Goal: Task Accomplishment & Management: Complete application form

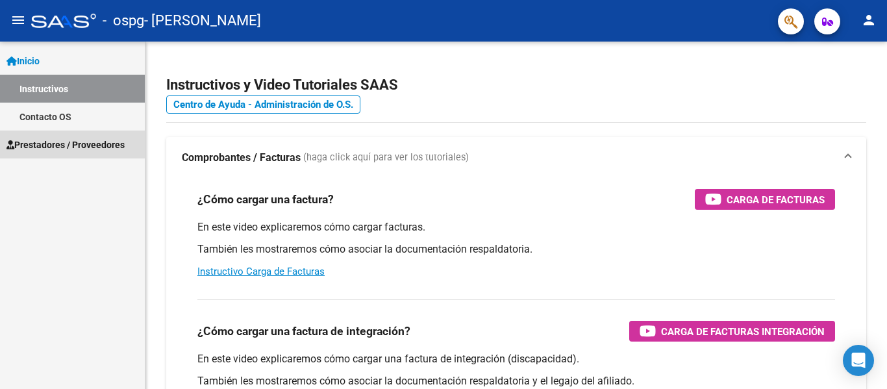
click at [50, 143] on span "Prestadores / Proveedores" at bounding box center [65, 145] width 118 height 14
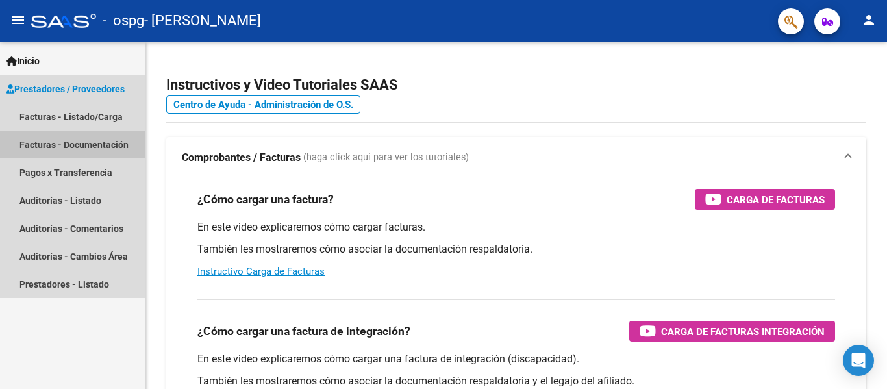
click at [76, 142] on link "Facturas - Documentación" at bounding box center [72, 145] width 145 height 28
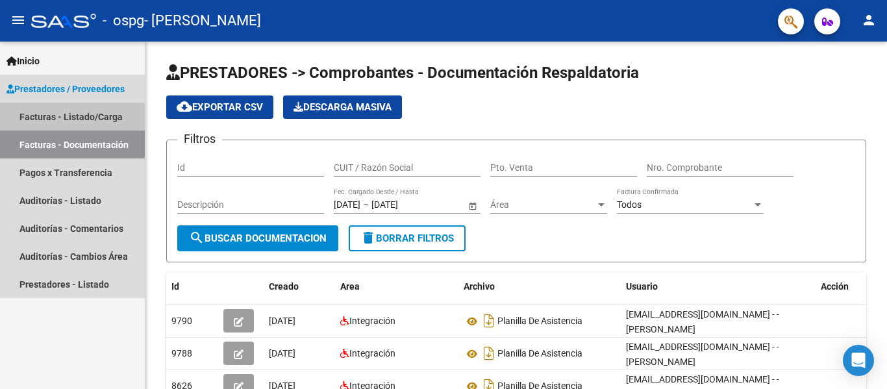
click at [72, 114] on link "Facturas - Listado/Carga" at bounding box center [72, 117] width 145 height 28
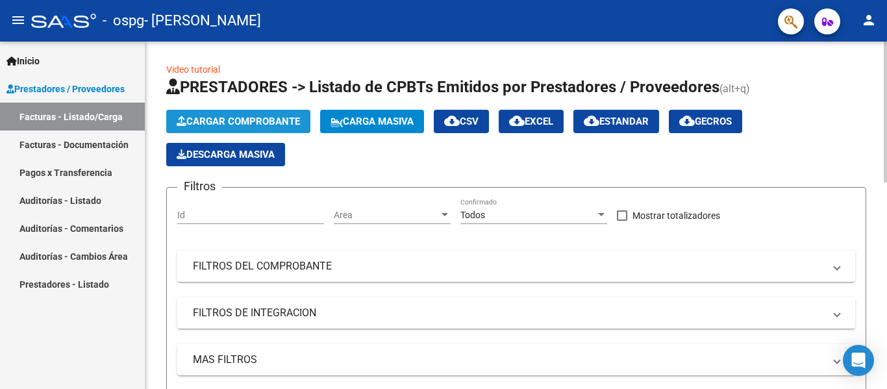
click at [243, 116] on span "Cargar Comprobante" at bounding box center [238, 122] width 123 height 12
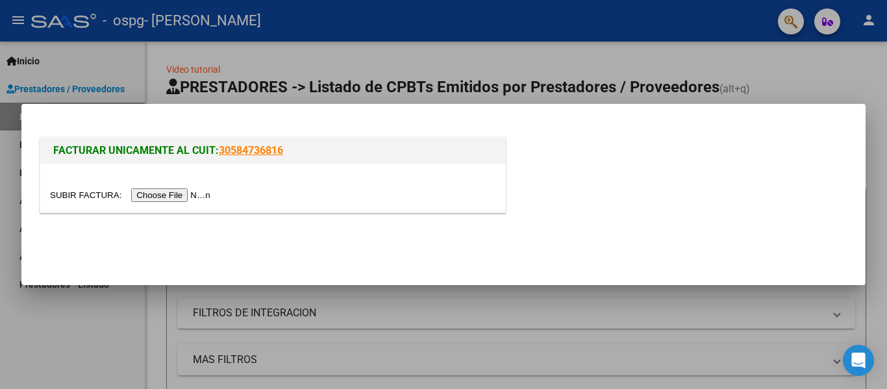
click at [164, 196] on input "file" at bounding box center [132, 195] width 164 height 14
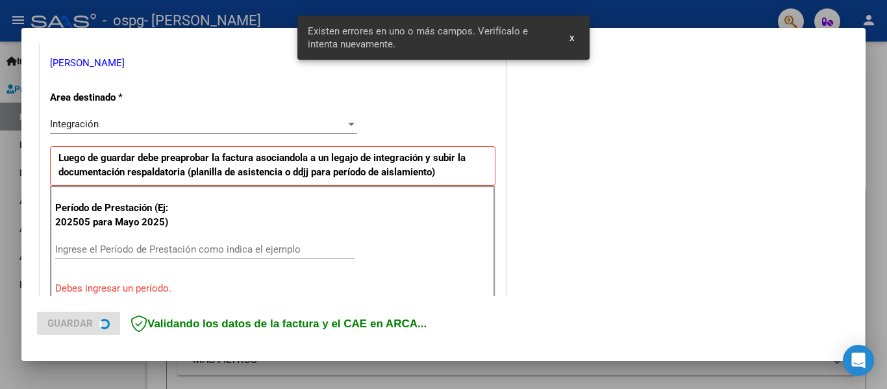
scroll to position [301, 0]
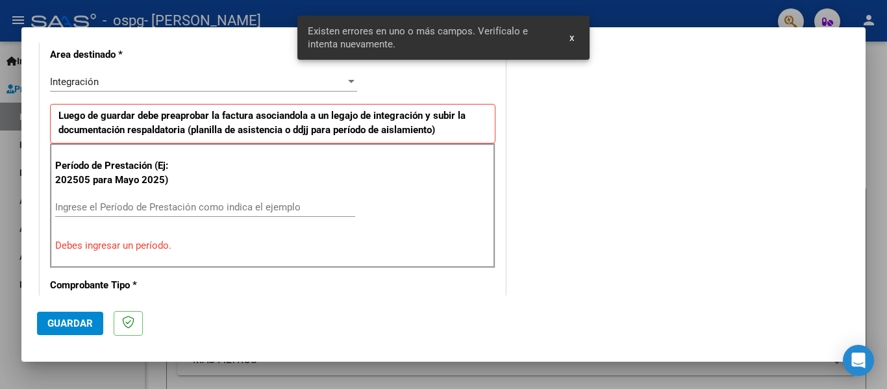
click at [108, 205] on input "Ingrese el Período de Prestación como indica el ejemplo" at bounding box center [205, 207] width 300 height 12
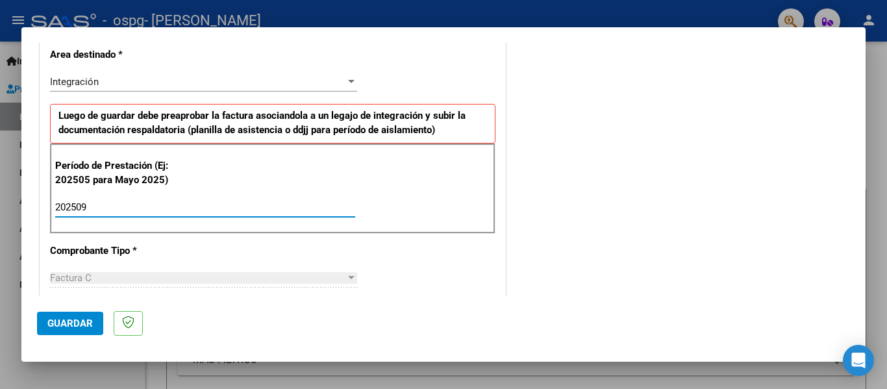
type input "202509"
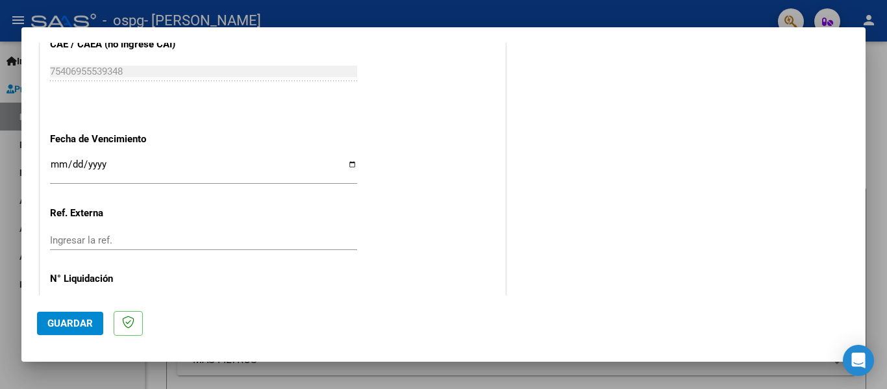
scroll to position [847, 0]
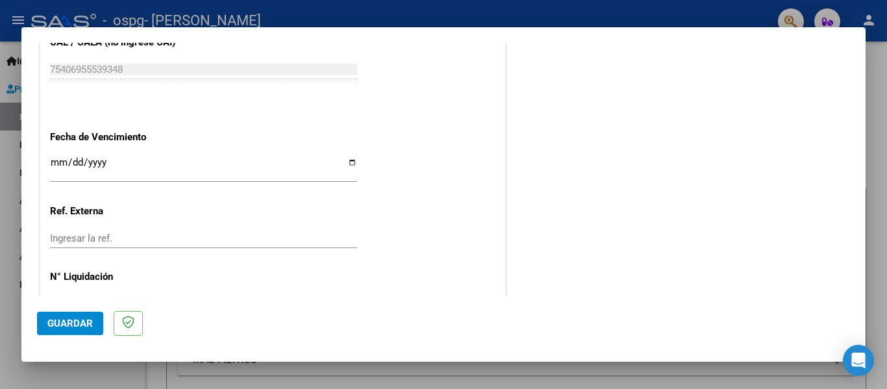
click at [54, 156] on div "Ingresar la fecha" at bounding box center [203, 169] width 307 height 28
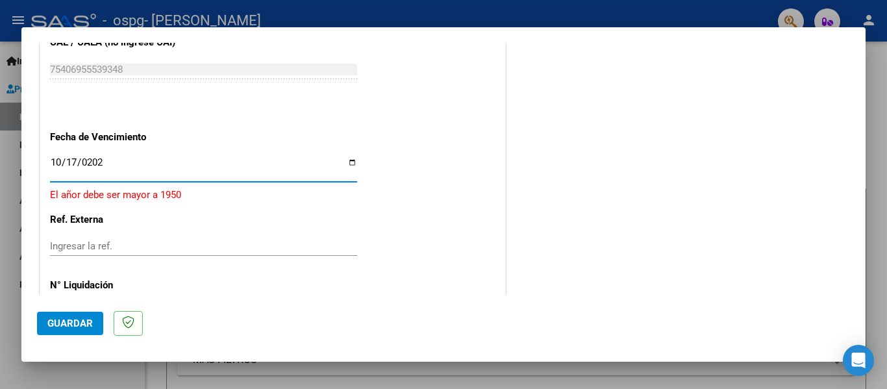
type input "[DATE]"
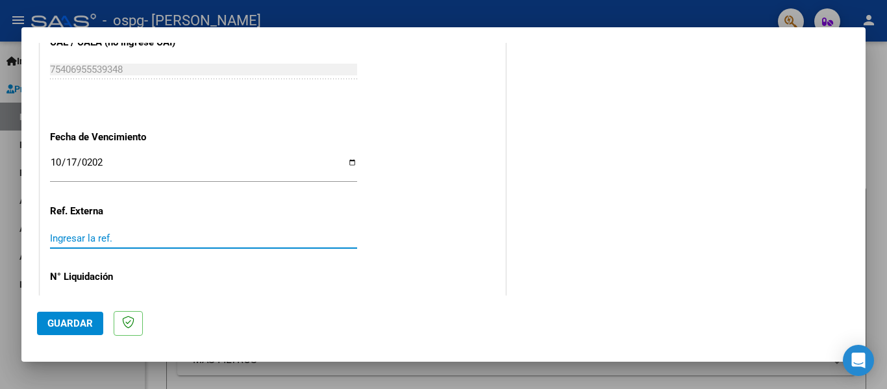
click at [62, 238] on input "Ingresar la ref." at bounding box center [203, 238] width 307 height 12
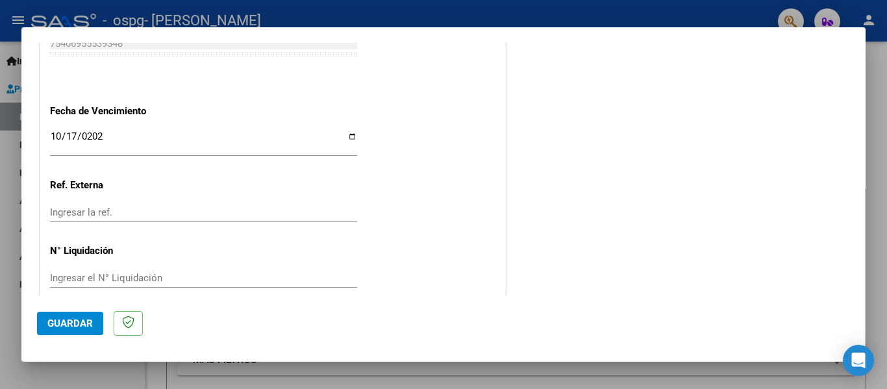
scroll to position [890, 0]
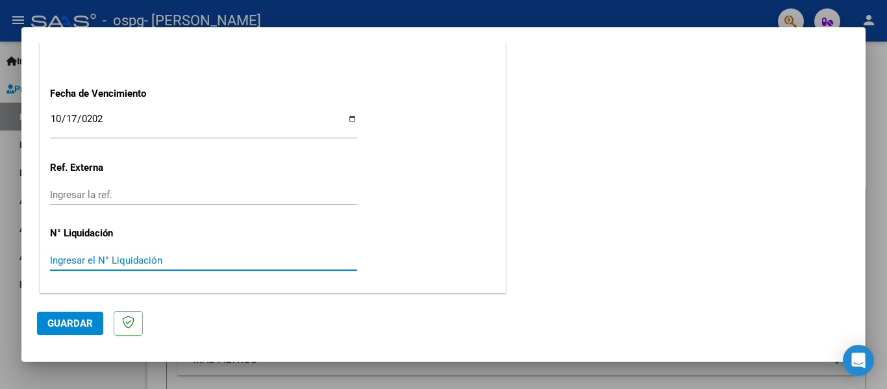
click at [101, 264] on input "Ingresar el N° Liquidación" at bounding box center [203, 261] width 307 height 12
type input "09"
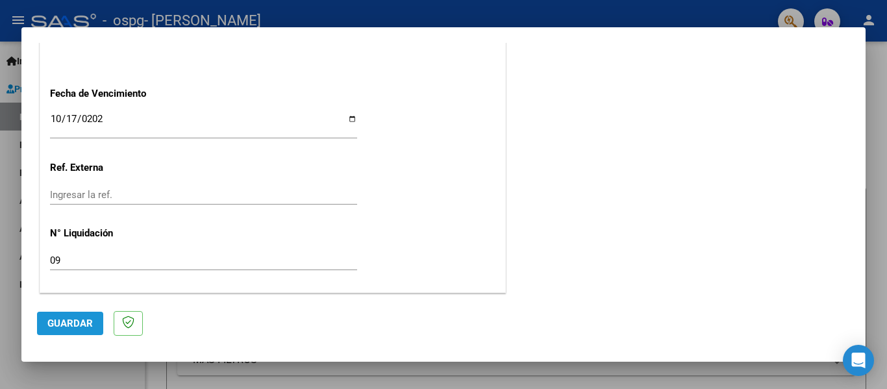
click at [69, 322] on span "Guardar" at bounding box center [69, 323] width 45 height 12
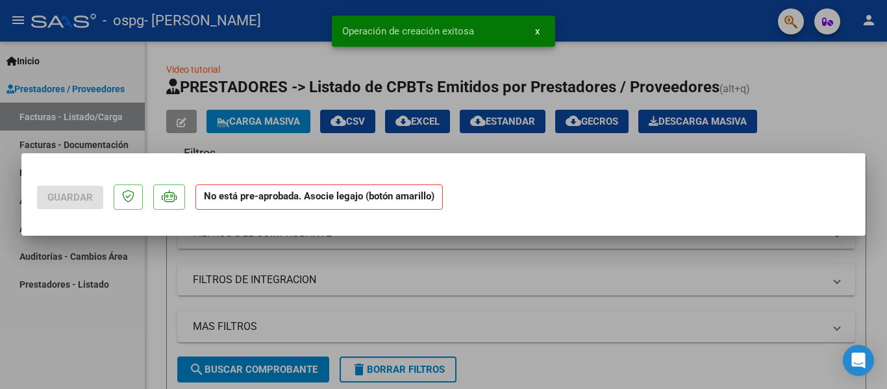
scroll to position [0, 0]
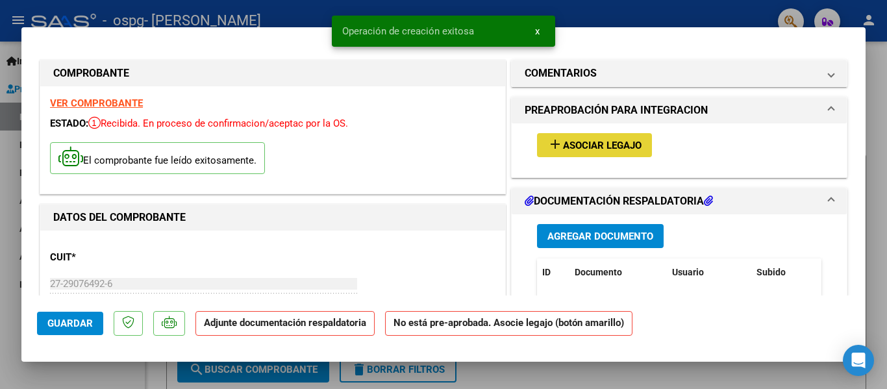
click at [602, 140] on span "Asociar Legajo" at bounding box center [602, 146] width 79 height 12
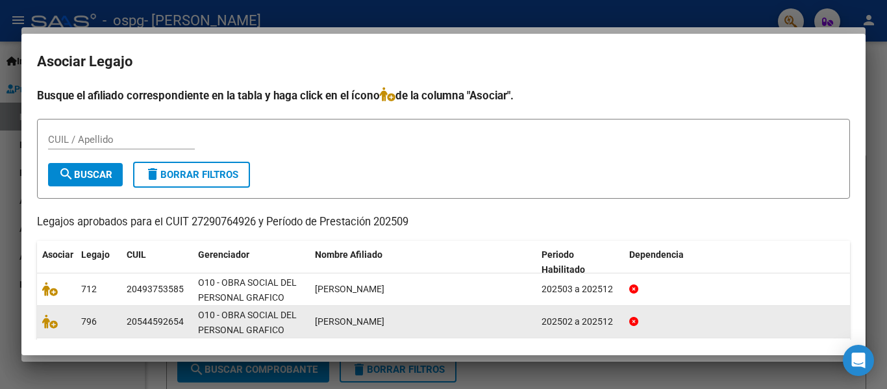
click at [87, 322] on span "796" at bounding box center [89, 321] width 16 height 10
click at [56, 321] on icon at bounding box center [50, 321] width 16 height 14
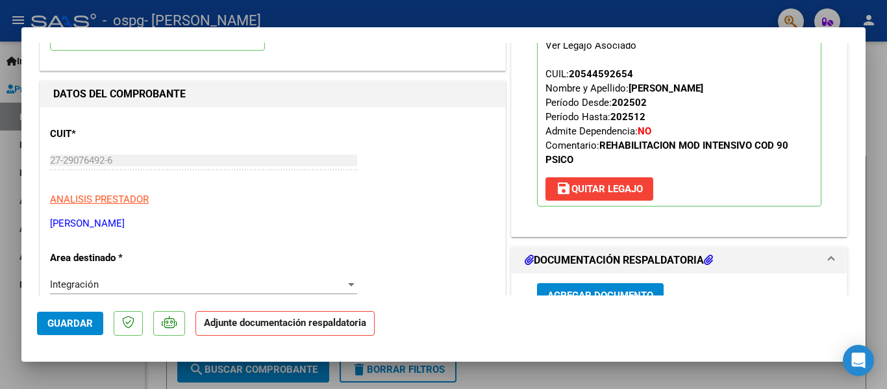
scroll to position [156, 0]
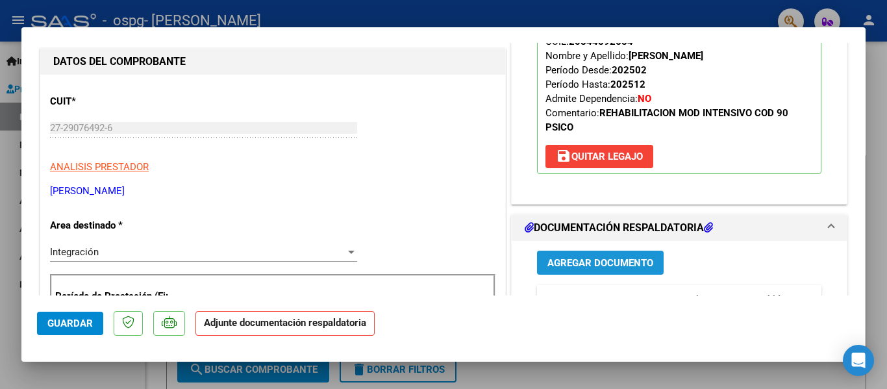
click at [583, 266] on span "Agregar Documento" at bounding box center [600, 263] width 106 height 12
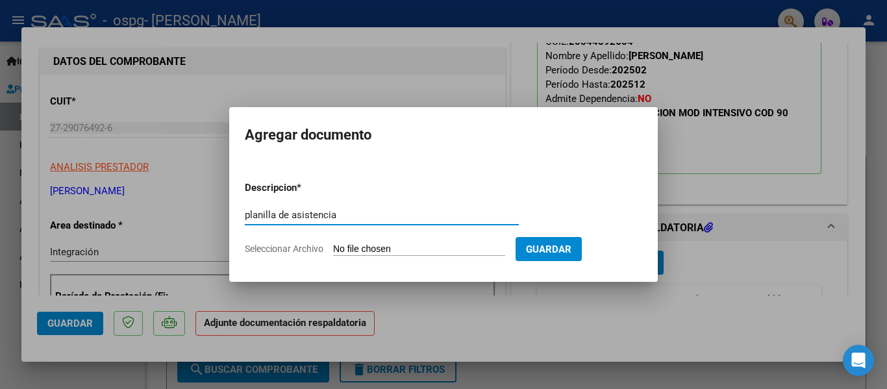
type input "planilla de asistencia"
click at [351, 250] on input "Seleccionar Archivo" at bounding box center [419, 249] width 172 height 12
type input "C:\fakepath\PA [PERSON_NAME] SEPT.jpeg"
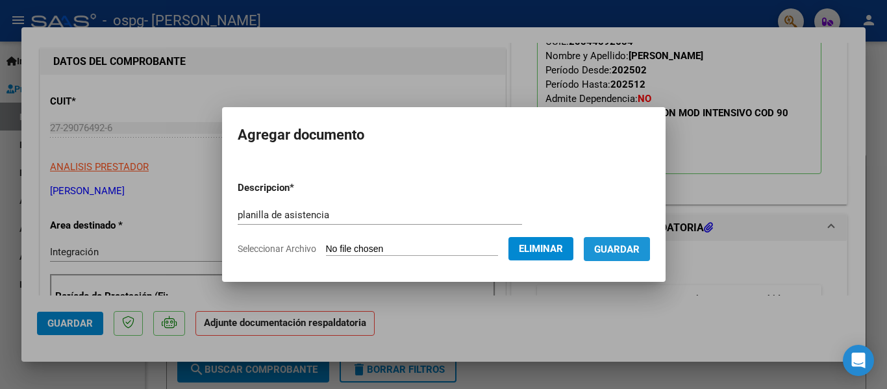
click at [636, 247] on span "Guardar" at bounding box center [616, 249] width 45 height 12
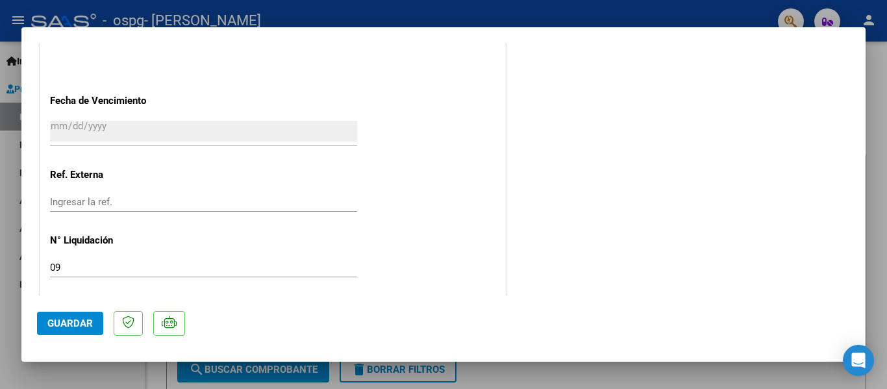
scroll to position [910, 0]
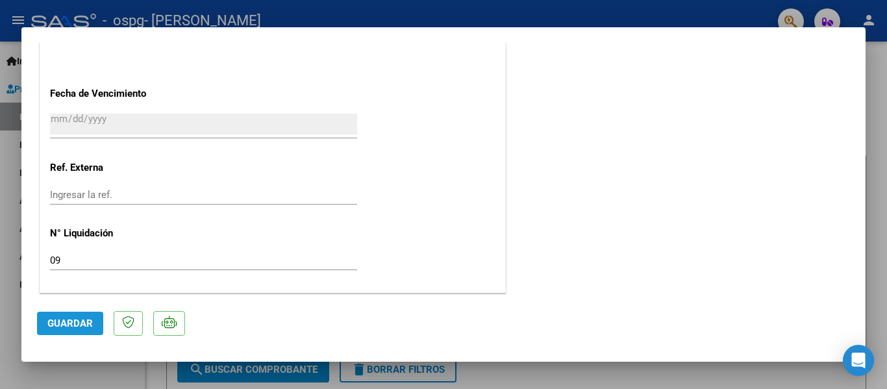
click at [77, 323] on span "Guardar" at bounding box center [69, 323] width 45 height 12
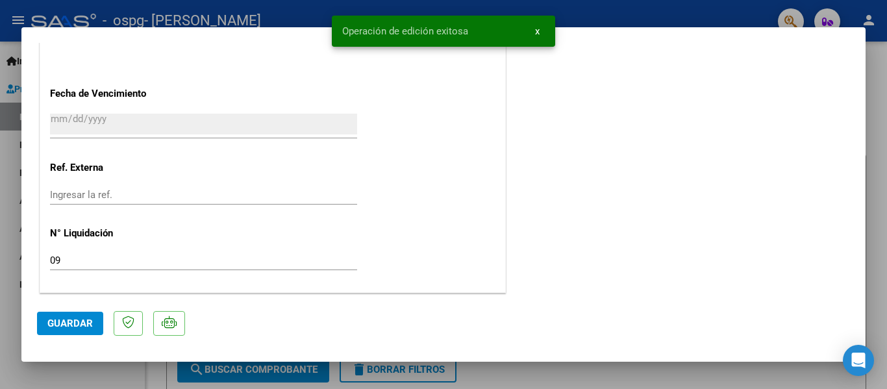
click at [880, 143] on div at bounding box center [443, 194] width 887 height 389
type input "$ 0,00"
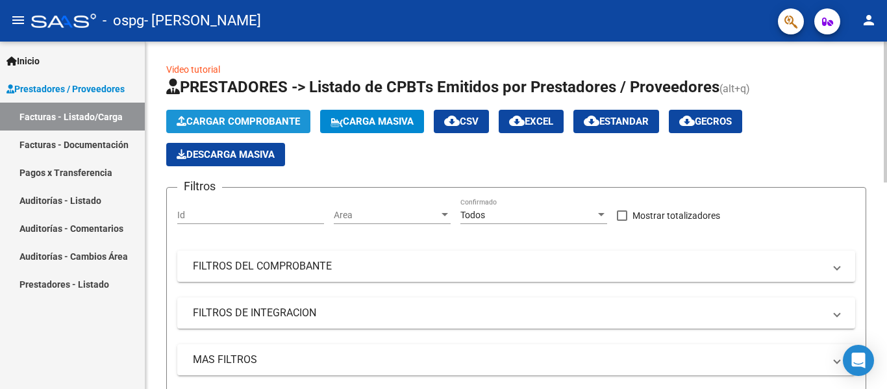
click at [226, 121] on span "Cargar Comprobante" at bounding box center [238, 122] width 123 height 12
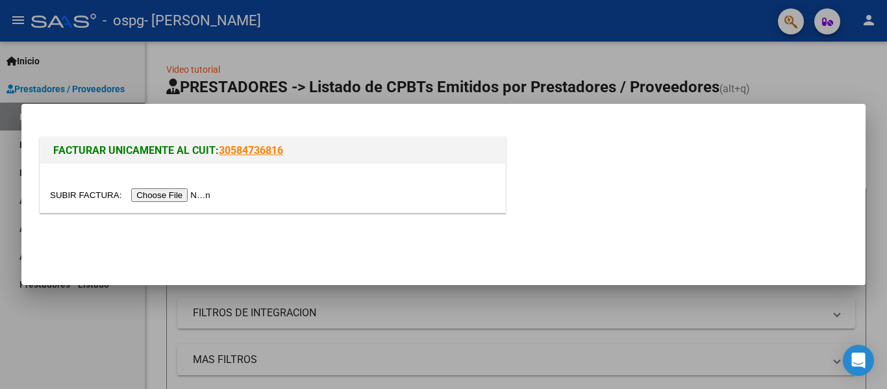
click at [188, 193] on input "file" at bounding box center [132, 195] width 164 height 14
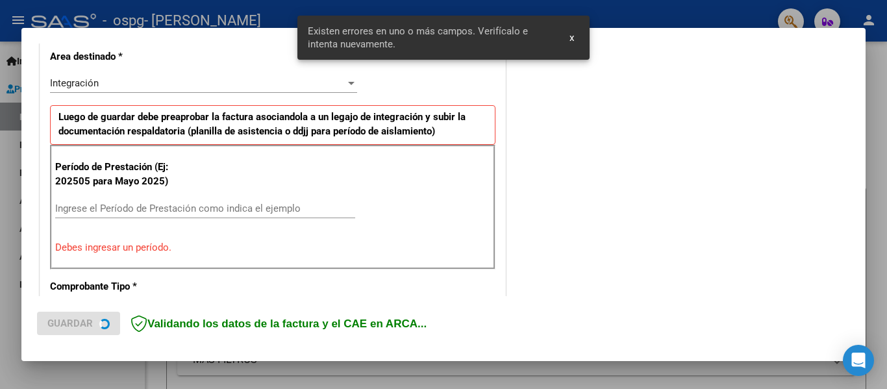
scroll to position [301, 0]
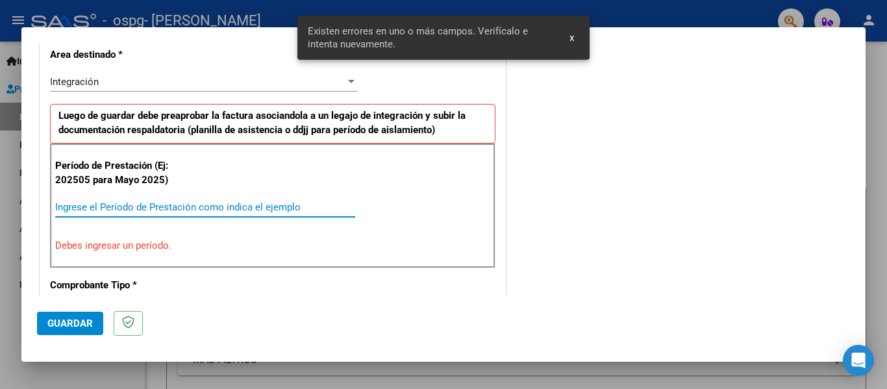
click at [109, 208] on input "Ingrese el Período de Prestación como indica el ejemplo" at bounding box center [205, 207] width 300 height 12
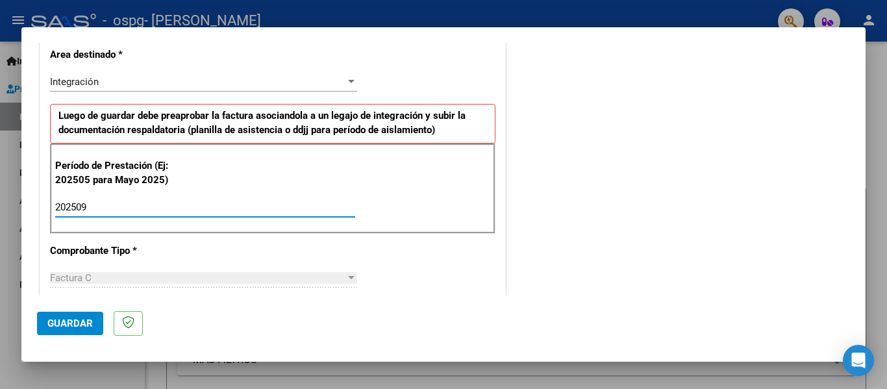
type input "202509"
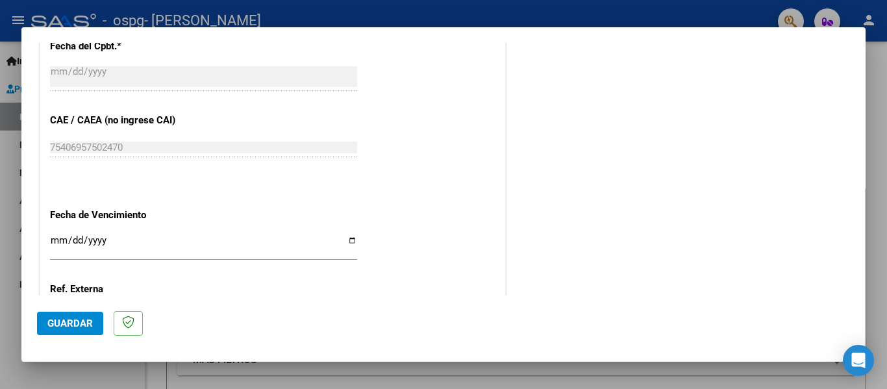
scroll to position [795, 0]
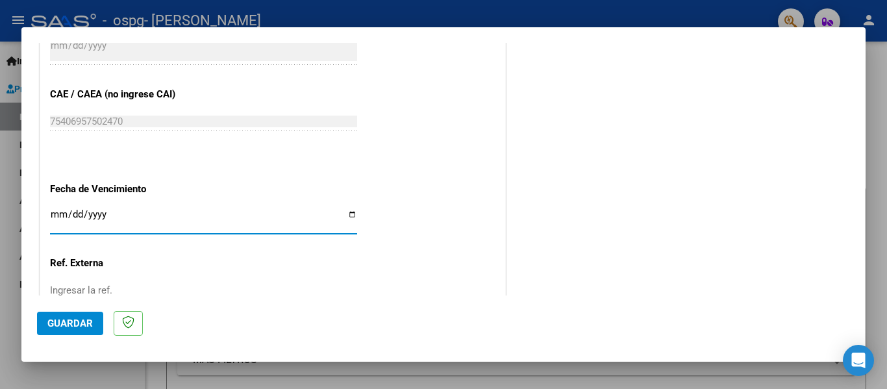
click at [56, 216] on input "Ingresar la fecha" at bounding box center [203, 219] width 307 height 21
type input "0252-10-17"
type input "[DATE]"
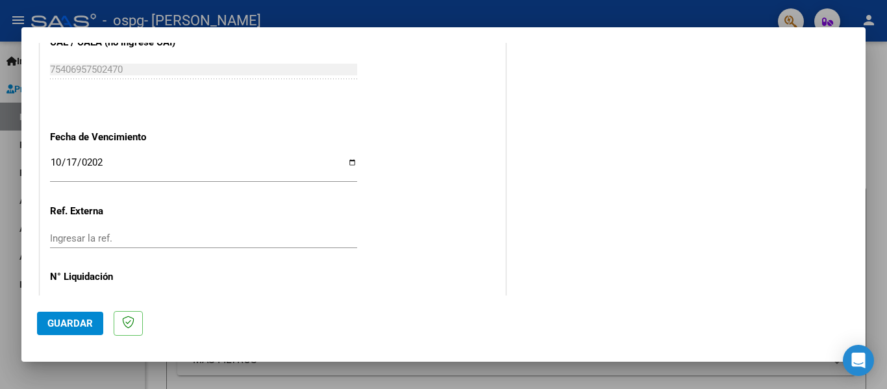
scroll to position [890, 0]
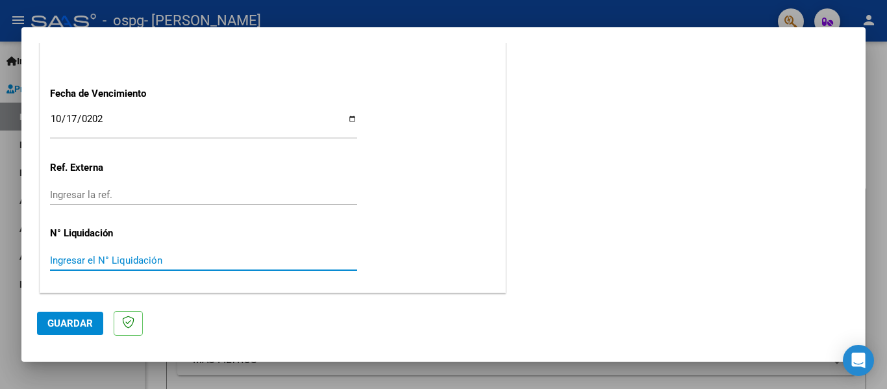
click at [83, 256] on input "Ingresar el N° Liquidación" at bounding box center [203, 261] width 307 height 12
type input "09"
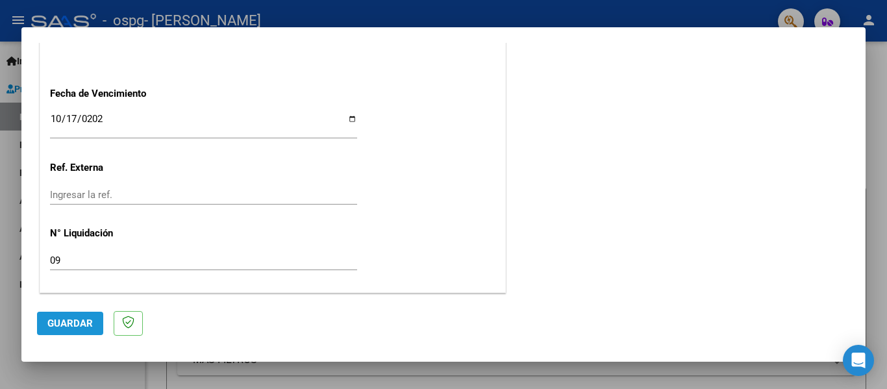
click at [70, 317] on span "Guardar" at bounding box center [69, 323] width 45 height 12
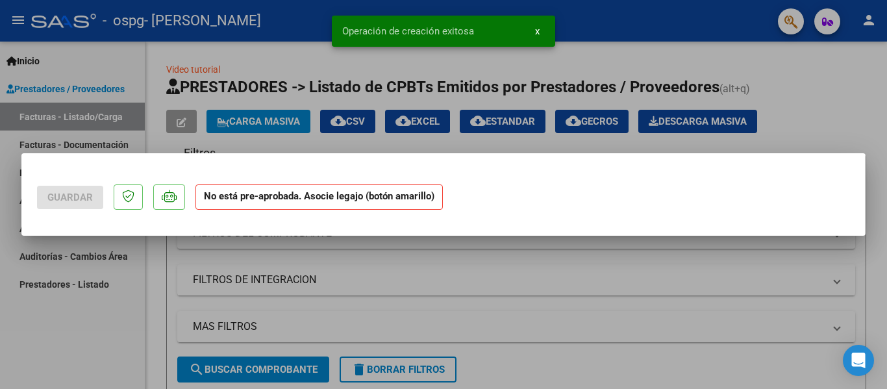
scroll to position [0, 0]
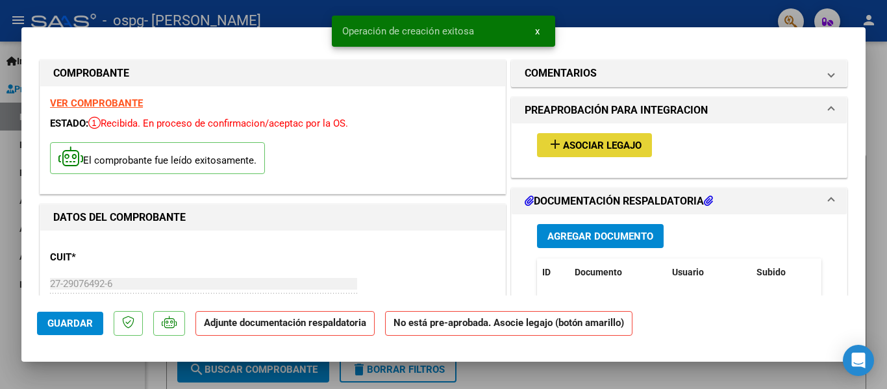
click at [590, 145] on span "Asociar Legajo" at bounding box center [602, 146] width 79 height 12
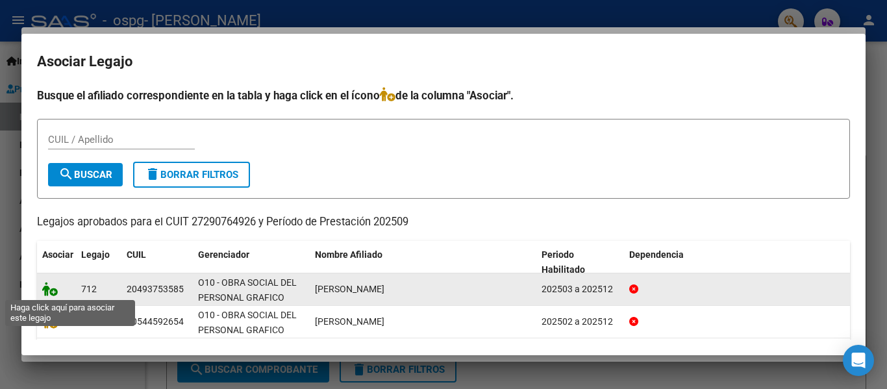
click at [53, 293] on icon at bounding box center [50, 289] width 16 height 14
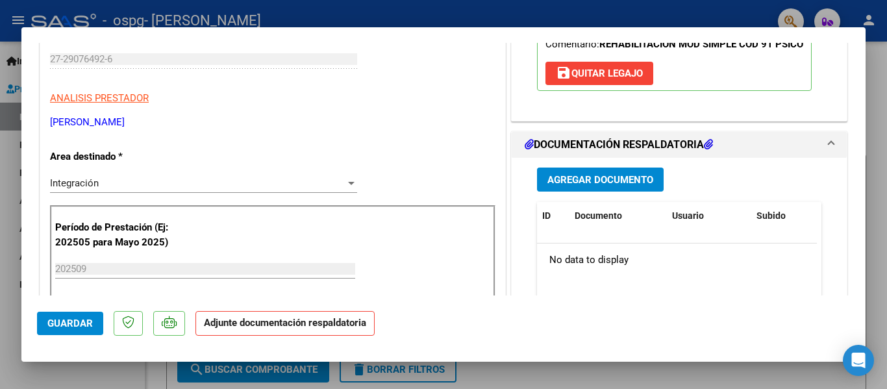
scroll to position [234, 0]
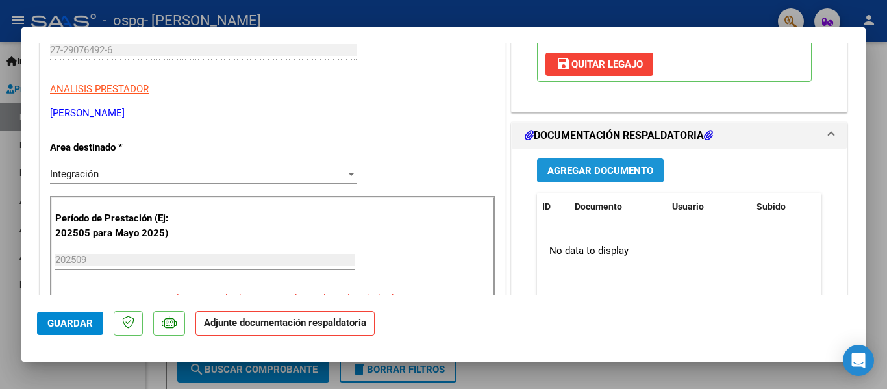
click at [614, 164] on span "Agregar Documento" at bounding box center [600, 170] width 106 height 12
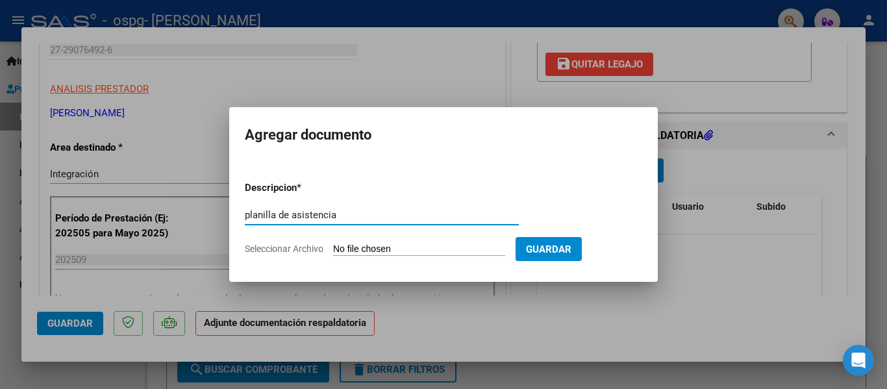
type input "planilla de asistencia"
click at [343, 245] on input "Seleccionar Archivo" at bounding box center [419, 249] width 172 height 12
type input "C:\fakepath\FC 389 [PERSON_NAME] A SEPT.pdf"
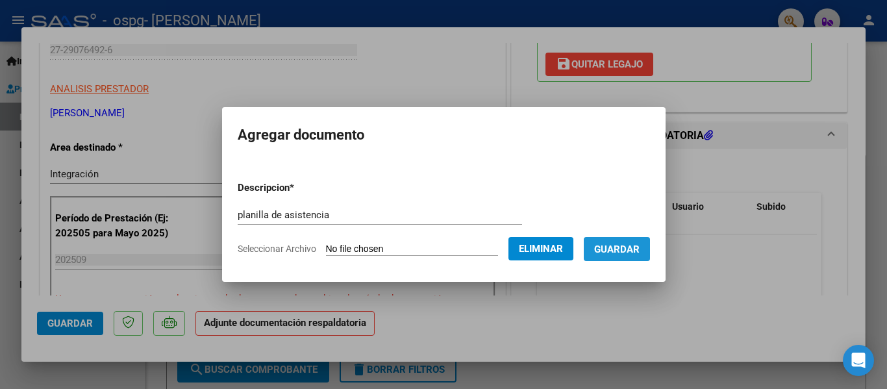
click at [630, 251] on span "Guardar" at bounding box center [616, 249] width 45 height 12
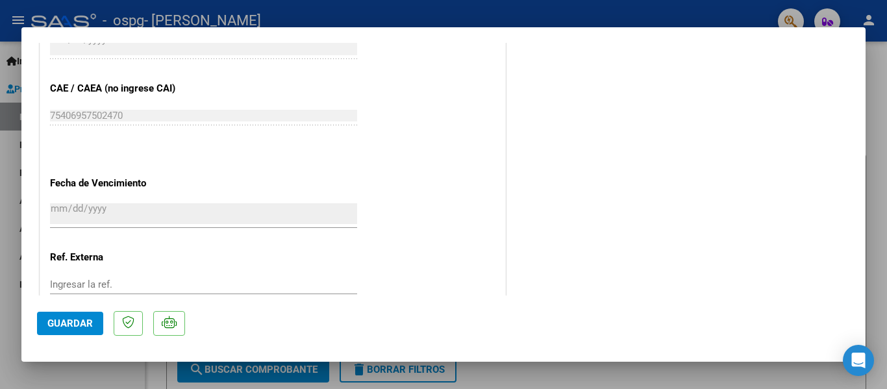
scroll to position [910, 0]
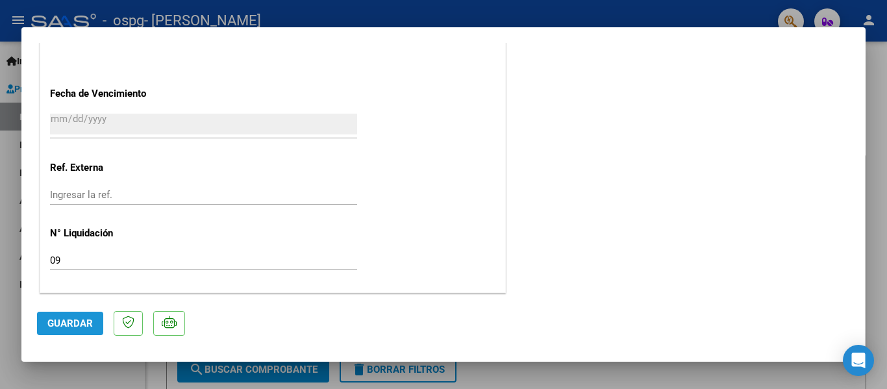
click at [66, 316] on button "Guardar" at bounding box center [70, 323] width 66 height 23
click at [618, 7] on div at bounding box center [443, 194] width 887 height 389
type input "$ 0,00"
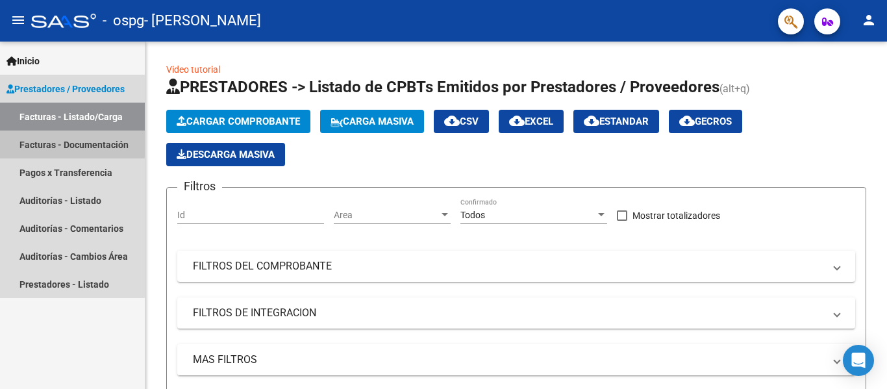
click at [51, 142] on link "Facturas - Documentación" at bounding box center [72, 145] width 145 height 28
